Goal: Task Accomplishment & Management: Use online tool/utility

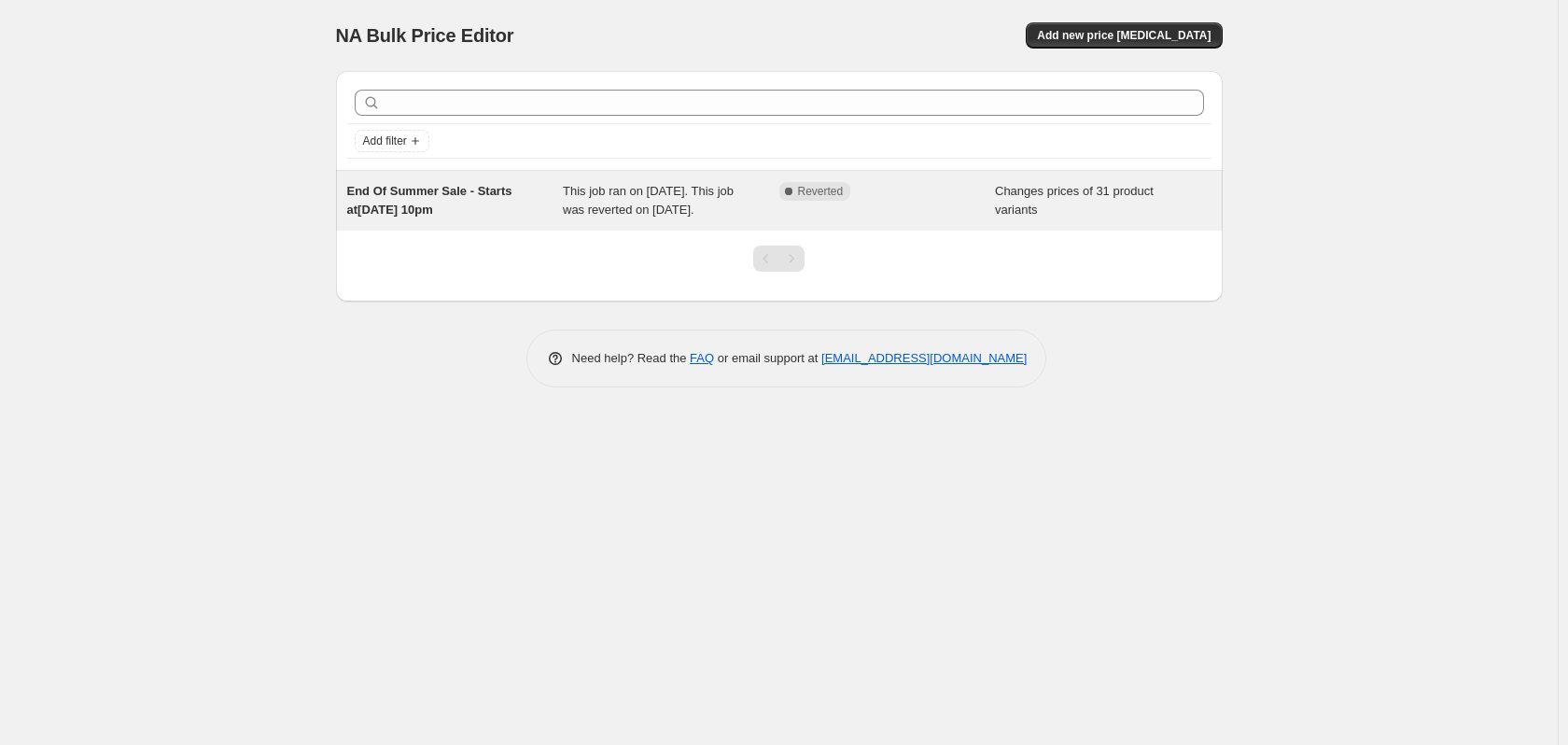
click at [942, 194] on div "Complete Reverted" at bounding box center [873, 191] width 188 height 19
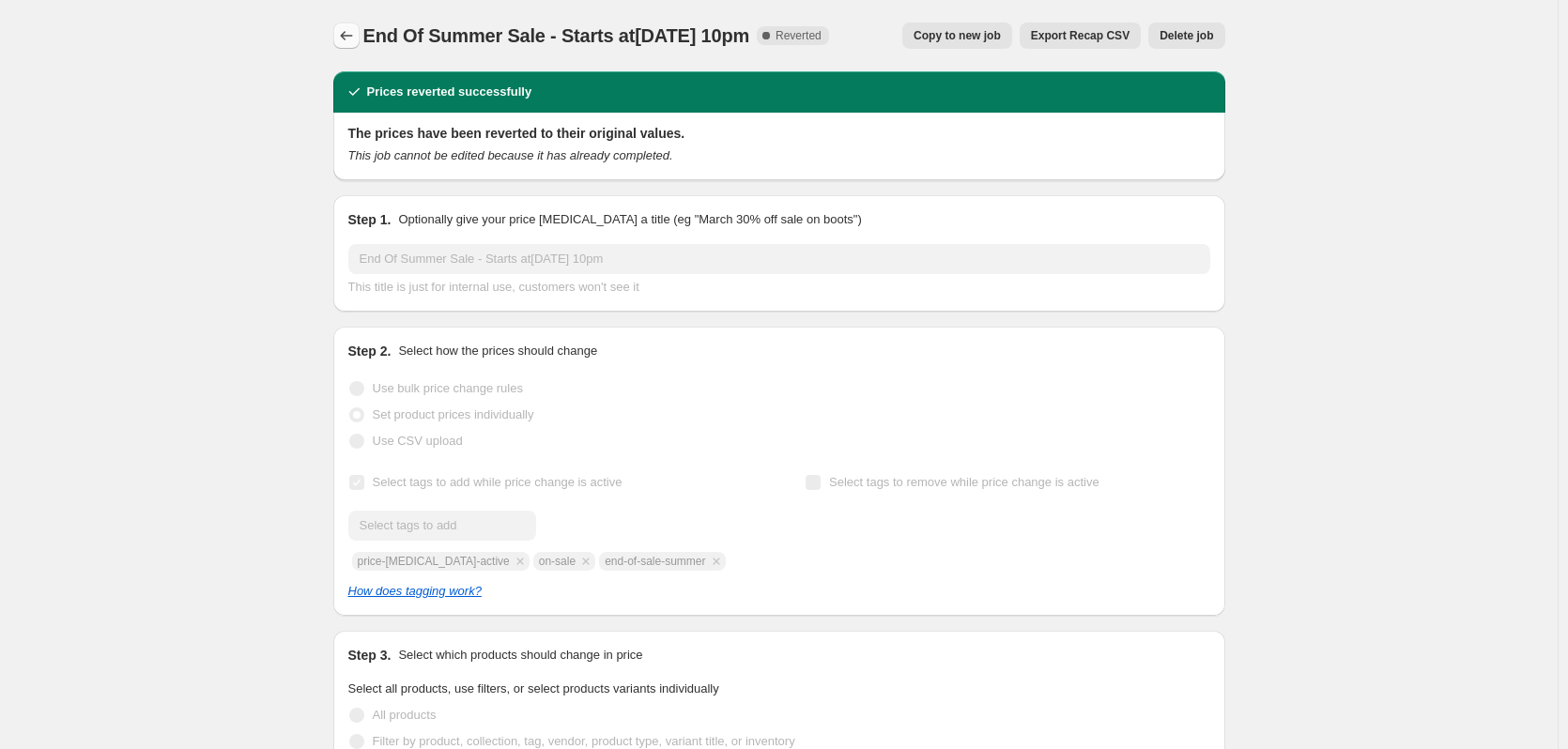
click at [356, 38] on icon "Price change jobs" at bounding box center [346, 35] width 19 height 19
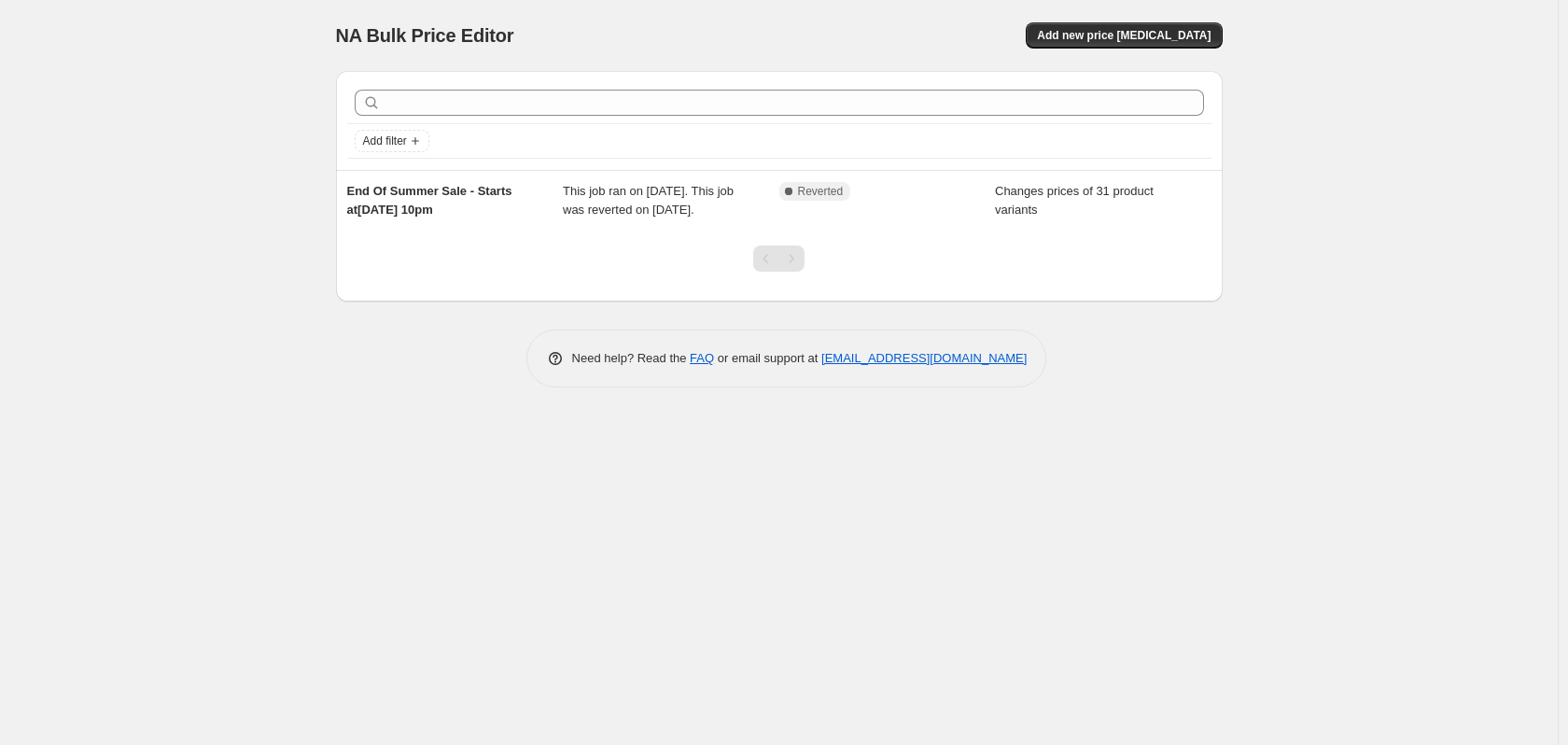
click at [273, 26] on div "NA Bulk Price Editor. This page is ready NA Bulk Price Editor Add new price [ME…" at bounding box center [779, 372] width 1557 height 745
click at [496, 496] on div "NA Bulk Price Editor. This page is ready NA Bulk Price Editor Add new price [ME…" at bounding box center [779, 372] width 1557 height 745
